Goal: Ask a question

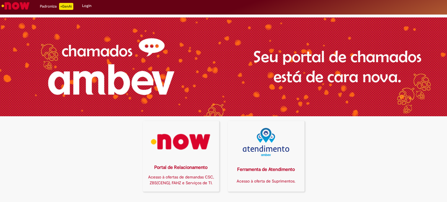
click at [198, 144] on img at bounding box center [180, 142] width 69 height 28
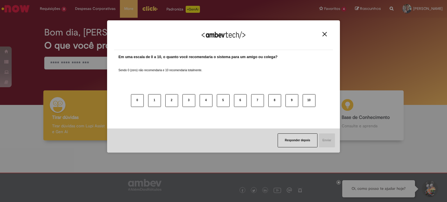
click at [324, 35] on img "Close" at bounding box center [324, 34] width 4 height 4
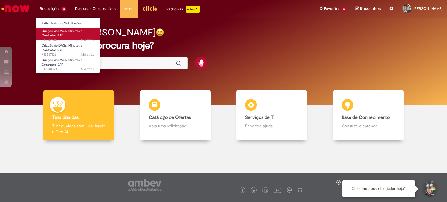
click at [66, 37] on link "Criação de DAGs, Minutas e Contratos SAP 12d atrás 12 dias atrás R13547643" at bounding box center [68, 34] width 64 height 13
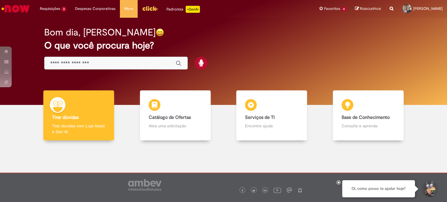
click at [263, 49] on h2 "O que você procura hoje?" at bounding box center [223, 45] width 359 height 10
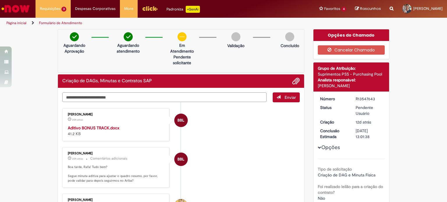
click at [114, 98] on textarea "Digite sua mensagem aqui..." at bounding box center [164, 98] width 204 height 10
type textarea "**********"
click at [292, 80] on span "Adicionar anexos" at bounding box center [295, 81] width 7 height 7
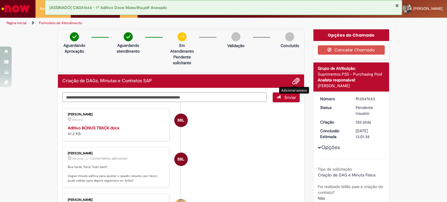
click at [285, 97] on span "Enviar" at bounding box center [290, 97] width 11 height 5
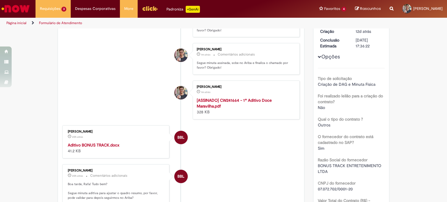
scroll to position [92, 0]
